Goal: Task Accomplishment & Management: Complete application form

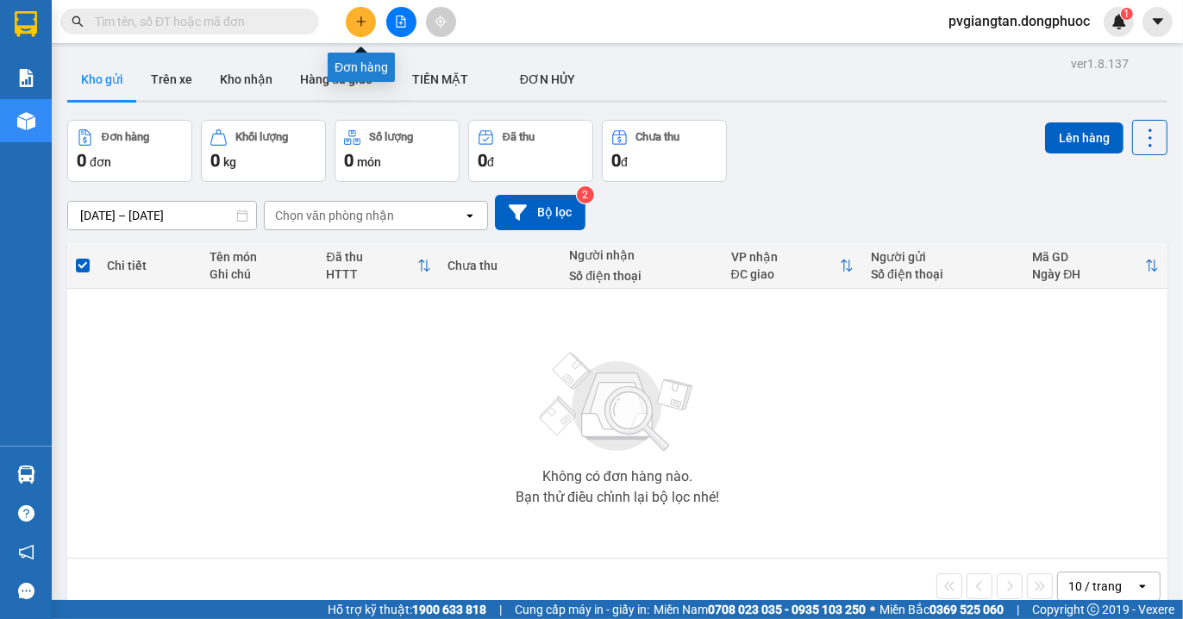
click at [366, 26] on icon "plus" at bounding box center [361, 22] width 12 height 12
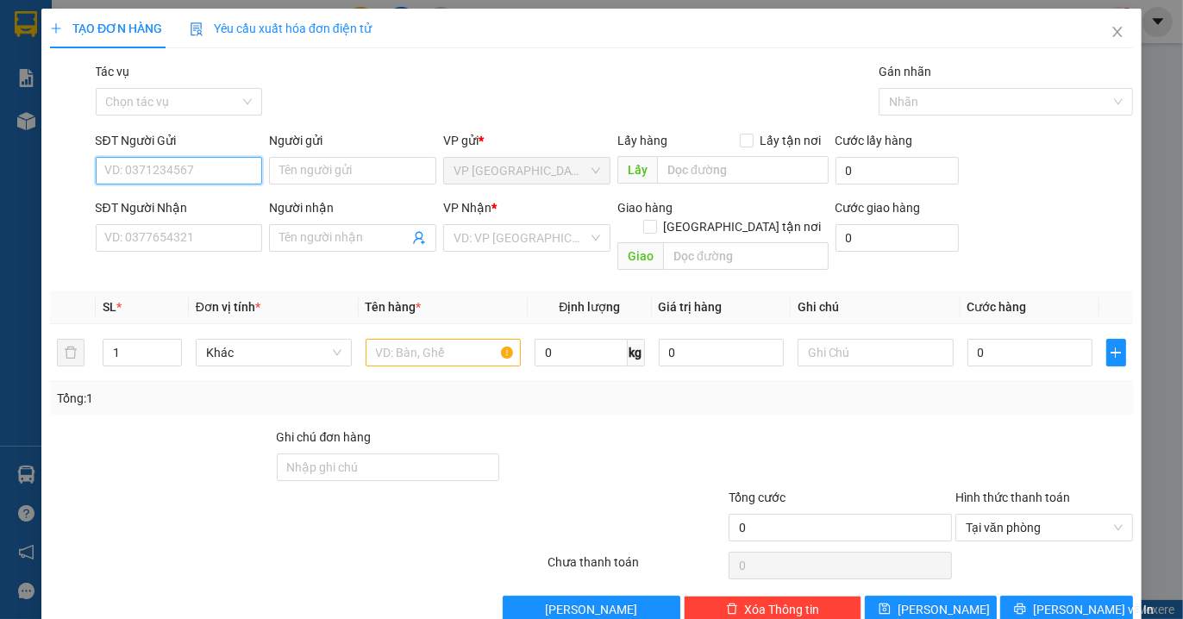
click at [233, 182] on input "SĐT Người Gửi" at bounding box center [179, 171] width 167 height 28
click at [205, 203] on div "0966223511 - PHÚC" at bounding box center [176, 205] width 144 height 19
type input "0966223511"
type input "PHÚC"
type input "0382842149"
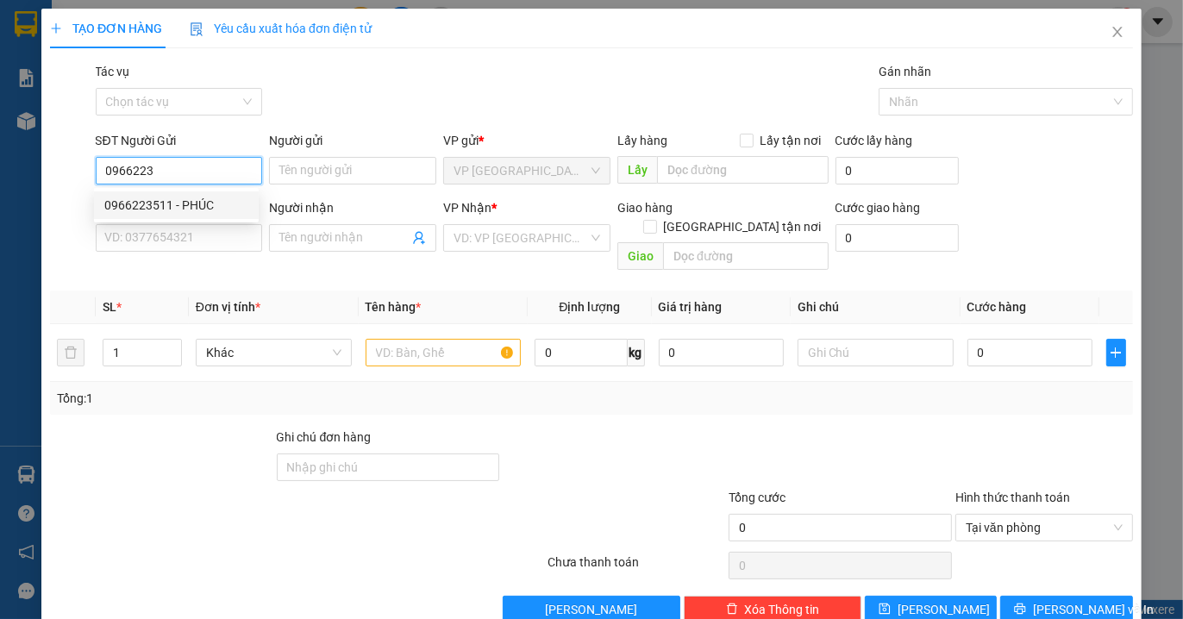
type input "TY"
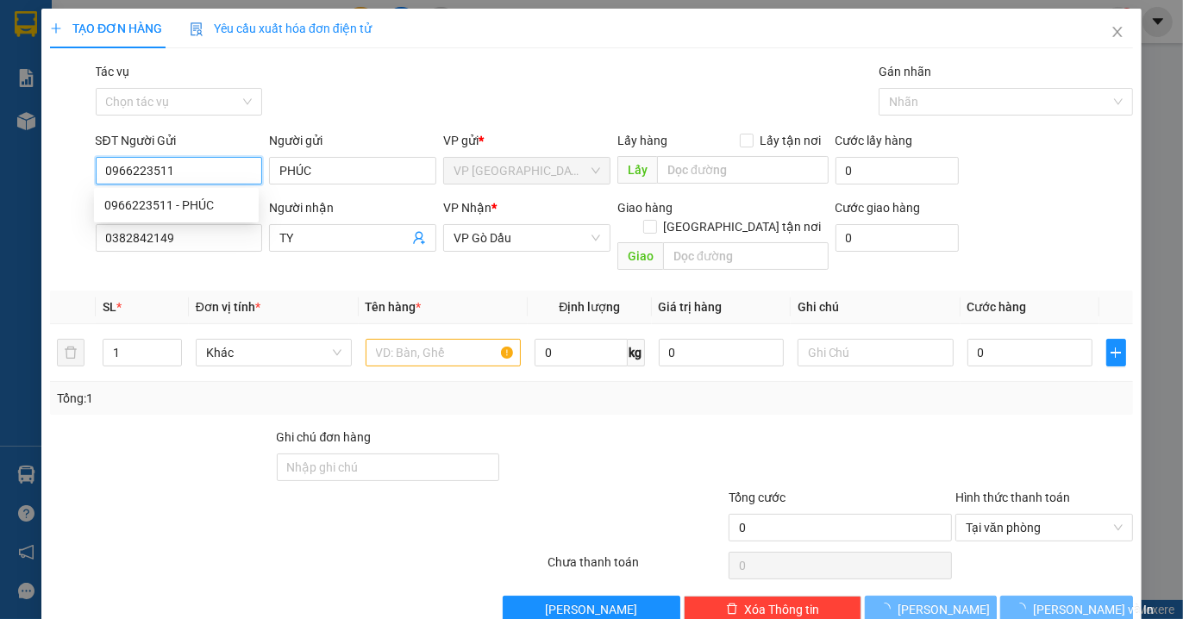
type input "20.000"
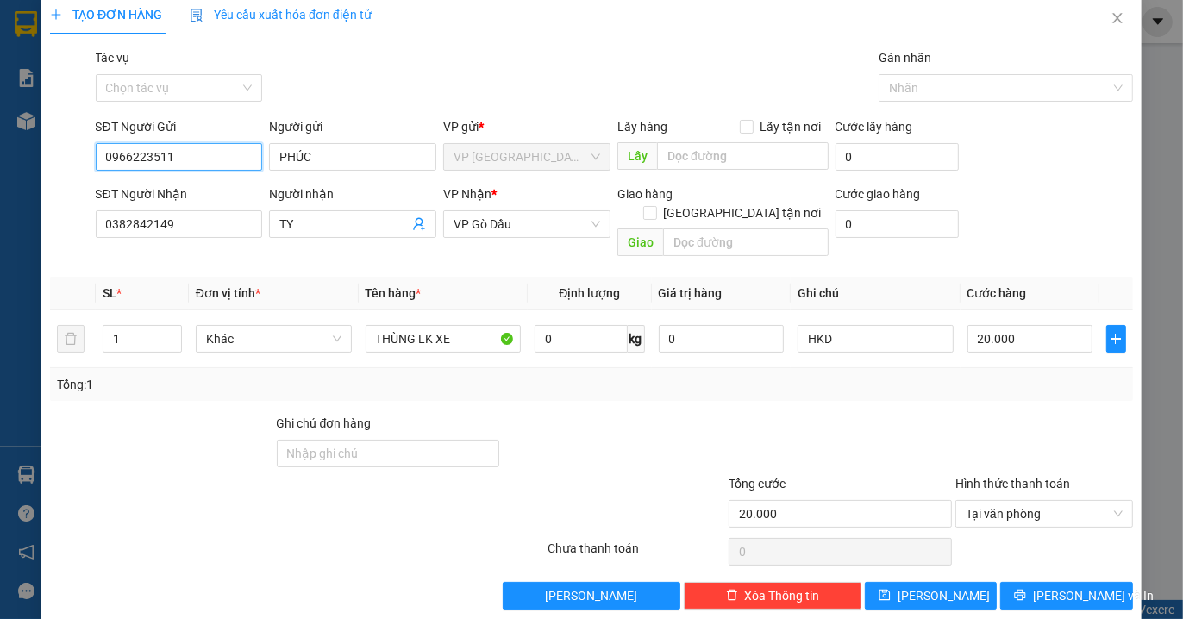
scroll to position [18, 0]
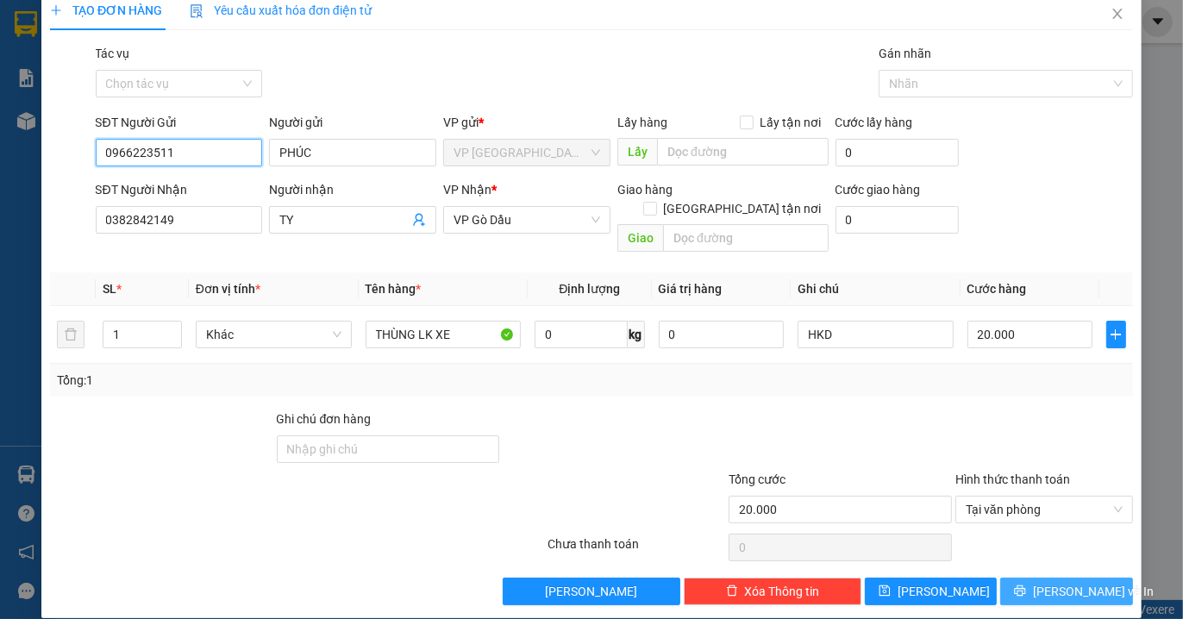
type input "0966223511"
click at [1047, 582] on span "[PERSON_NAME] và In" at bounding box center [1093, 591] width 121 height 19
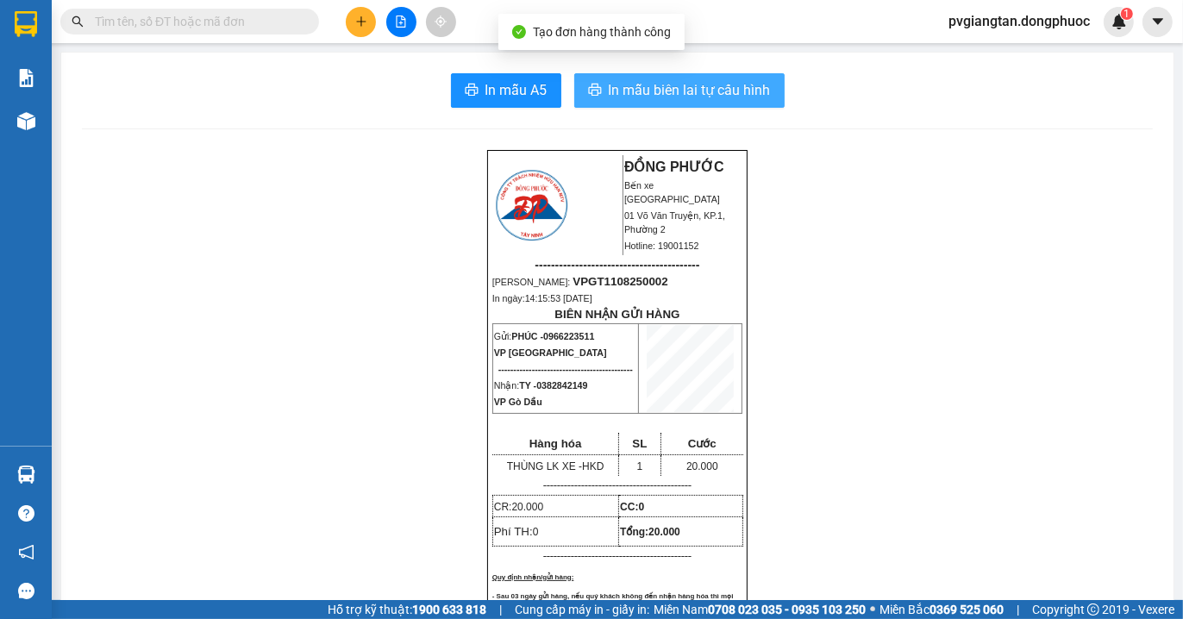
click at [698, 96] on span "In mẫu biên lai tự cấu hình" at bounding box center [690, 90] width 162 height 22
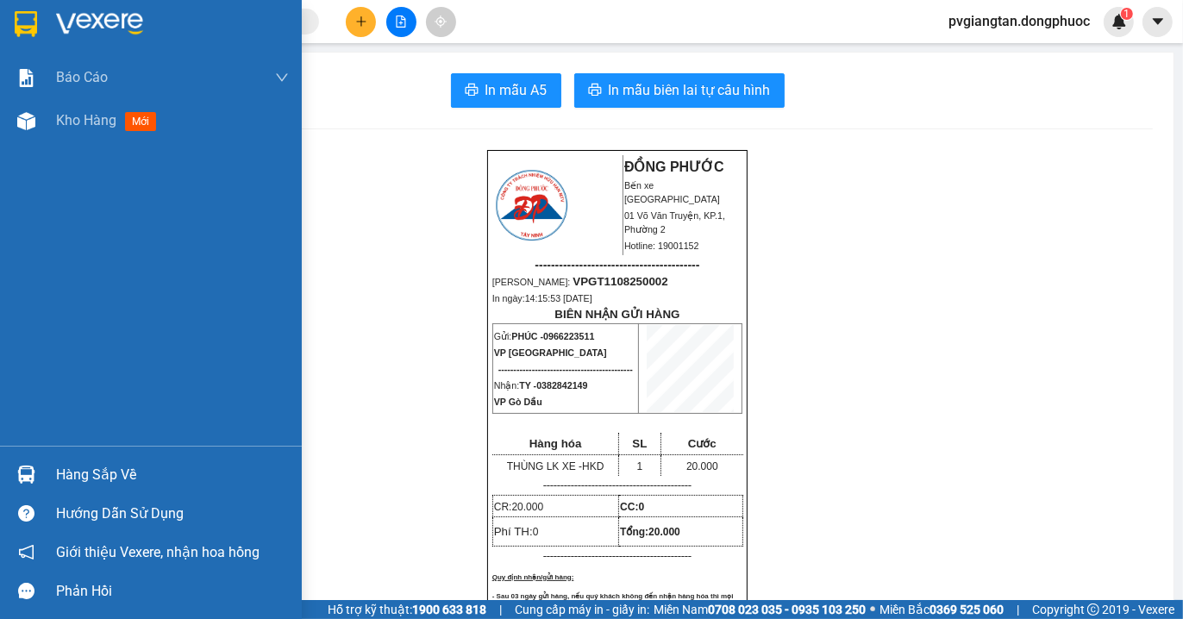
click at [27, 30] on img at bounding box center [26, 24] width 22 height 26
